Goal: Transaction & Acquisition: Purchase product/service

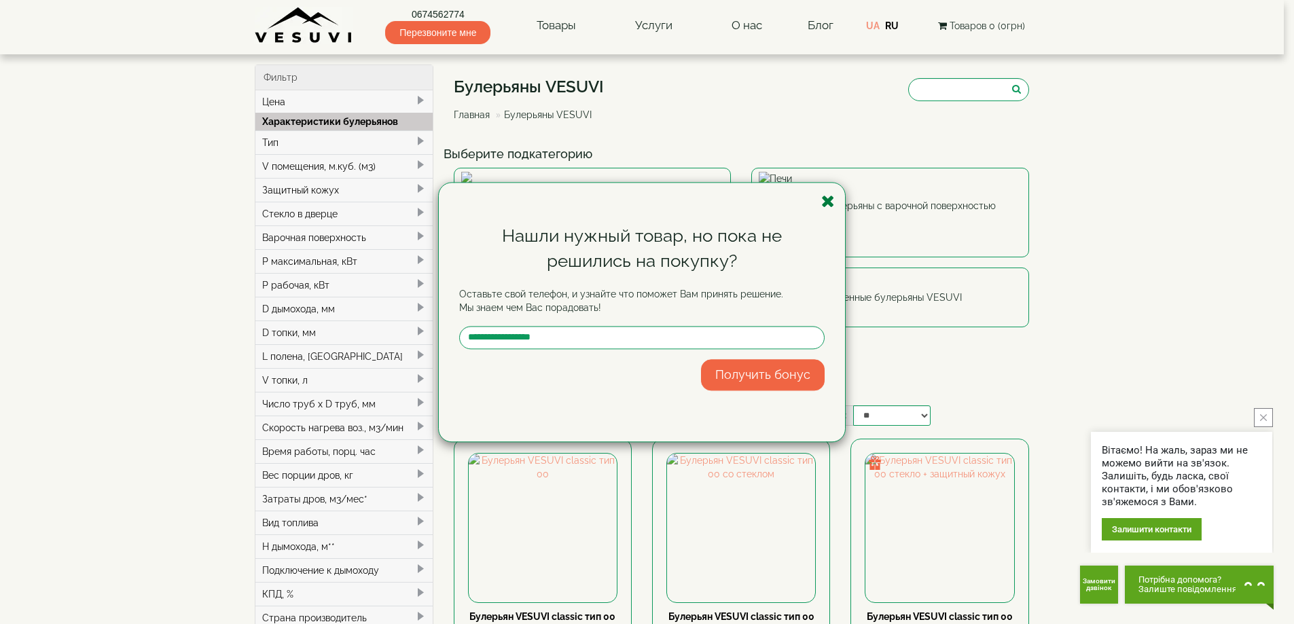
click at [829, 201] on icon "button" at bounding box center [828, 201] width 14 height 17
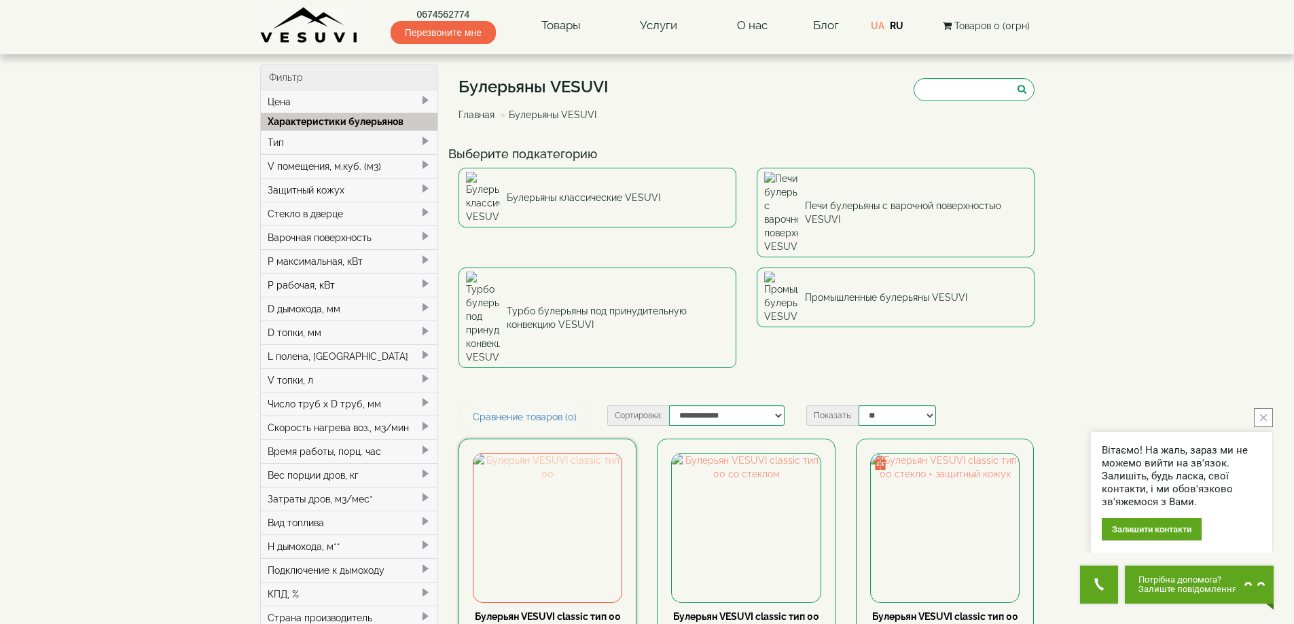
click at [560, 454] on img at bounding box center [547, 528] width 148 height 148
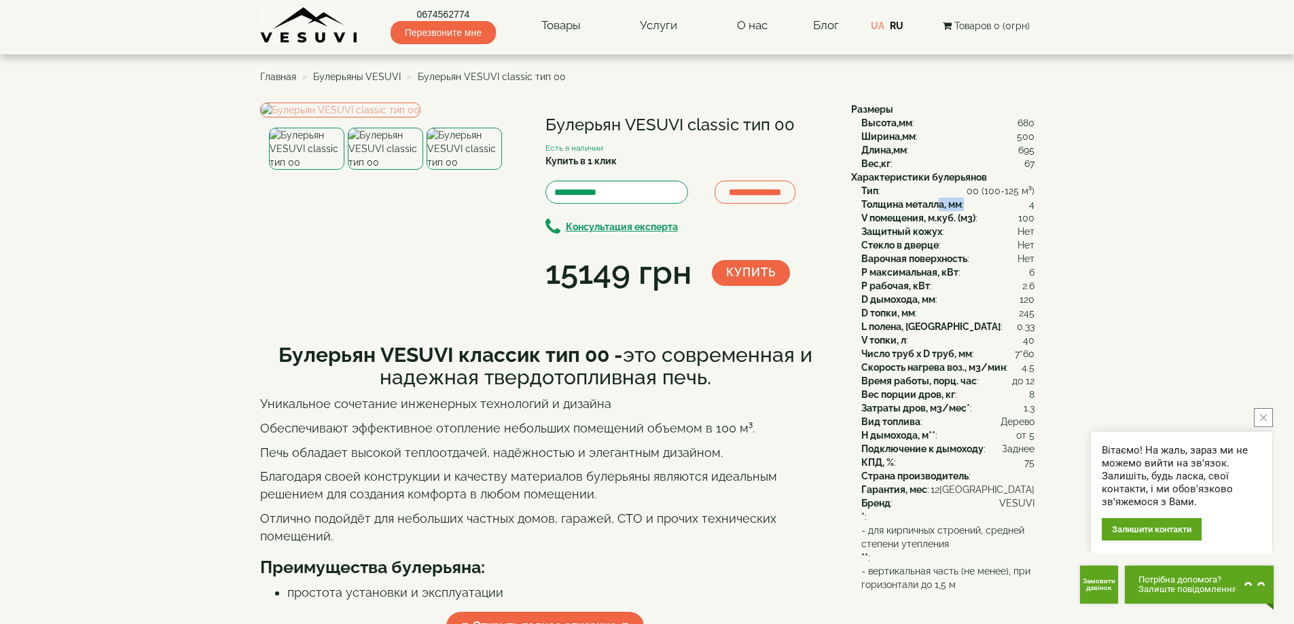
drag, startPoint x: 937, startPoint y: 202, endPoint x: 981, endPoint y: 200, distance: 44.9
click at [981, 200] on div "Толщина металла, мм : 4" at bounding box center [947, 205] width 173 height 14
click at [380, 170] on img at bounding box center [385, 149] width 75 height 42
click at [401, 117] on img at bounding box center [340, 110] width 160 height 15
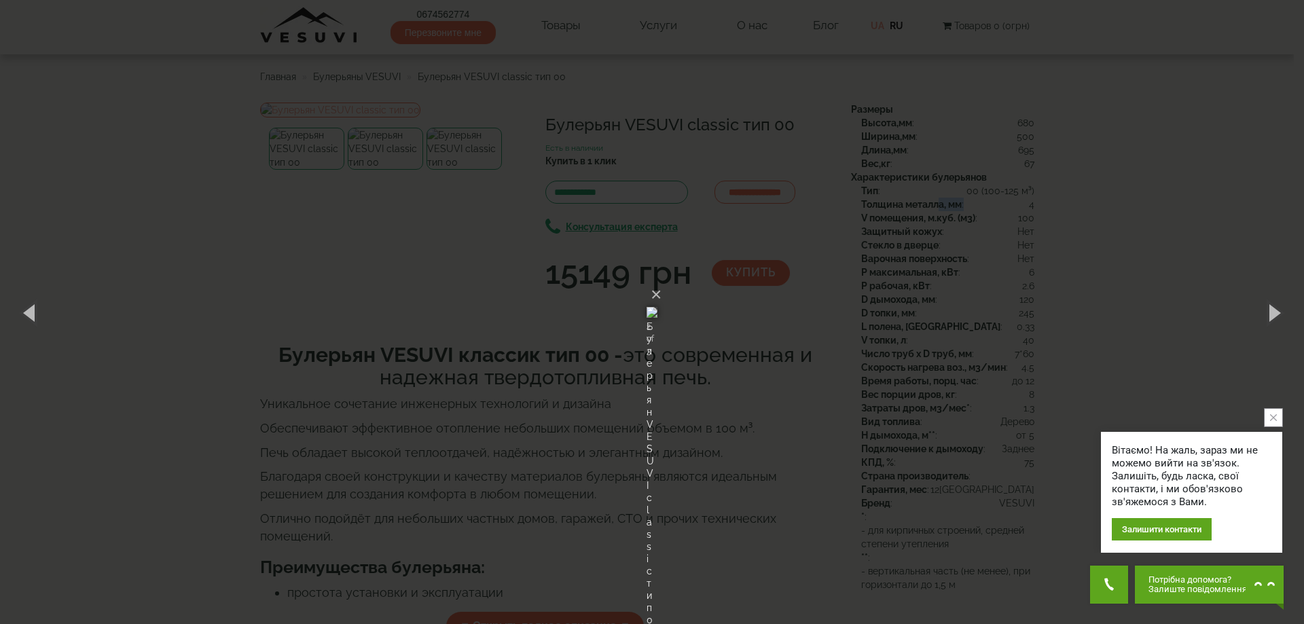
click at [657, 280] on img at bounding box center [652, 312] width 11 height 65
click at [657, 284] on img at bounding box center [652, 312] width 11 height 65
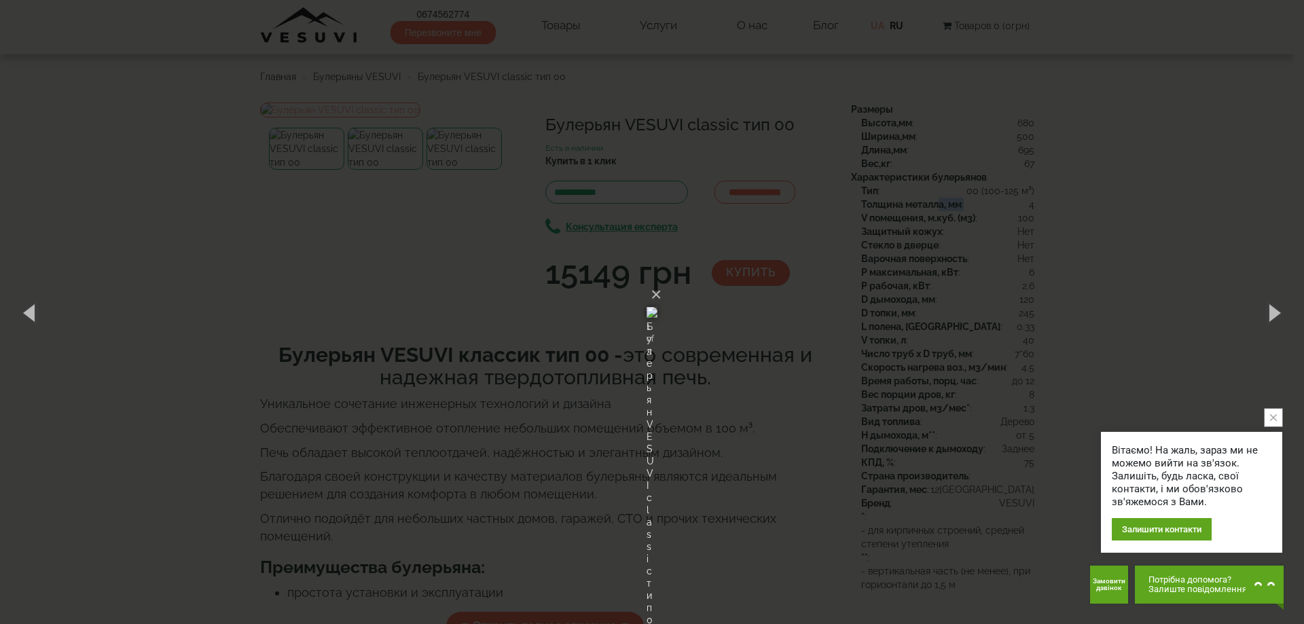
click at [657, 284] on img at bounding box center [652, 312] width 11 height 65
